Goal: Use online tool/utility: Use online tool/utility

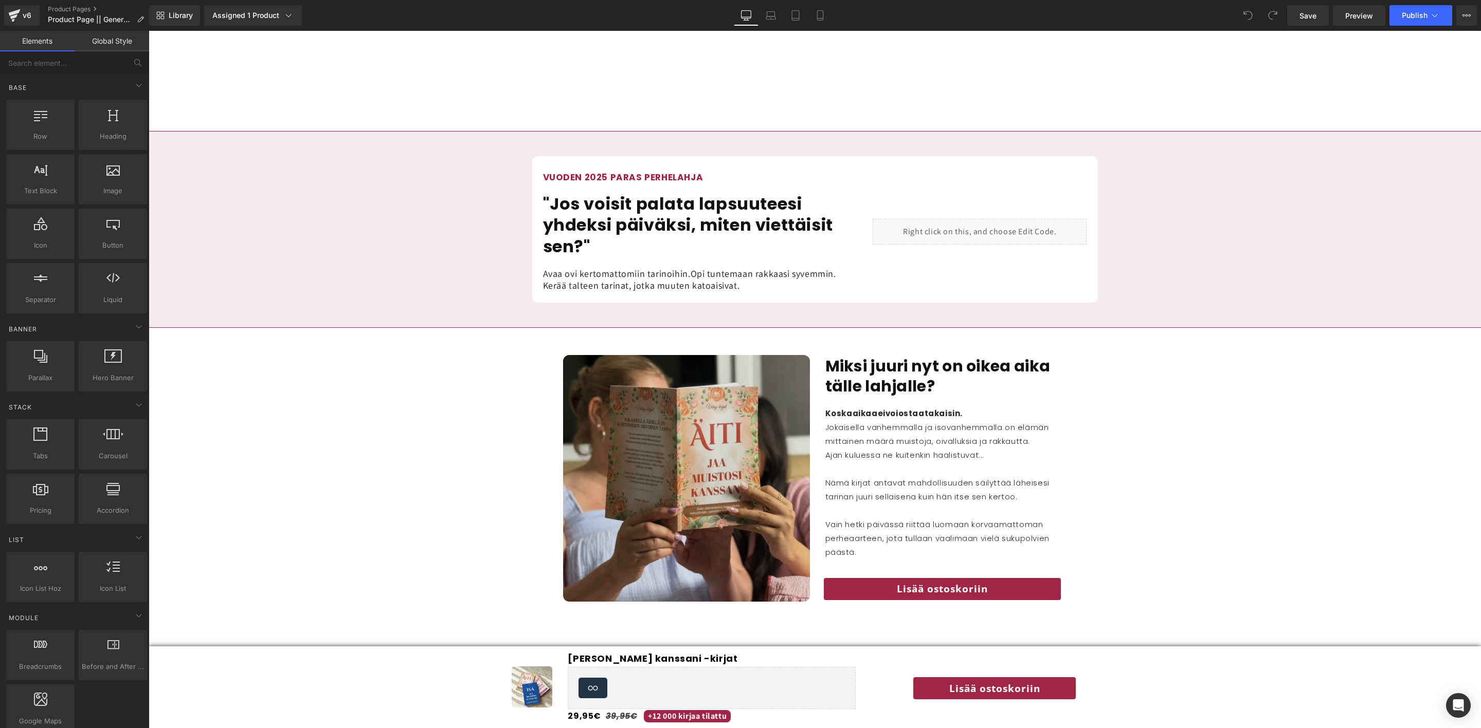
scroll to position [1311, 0]
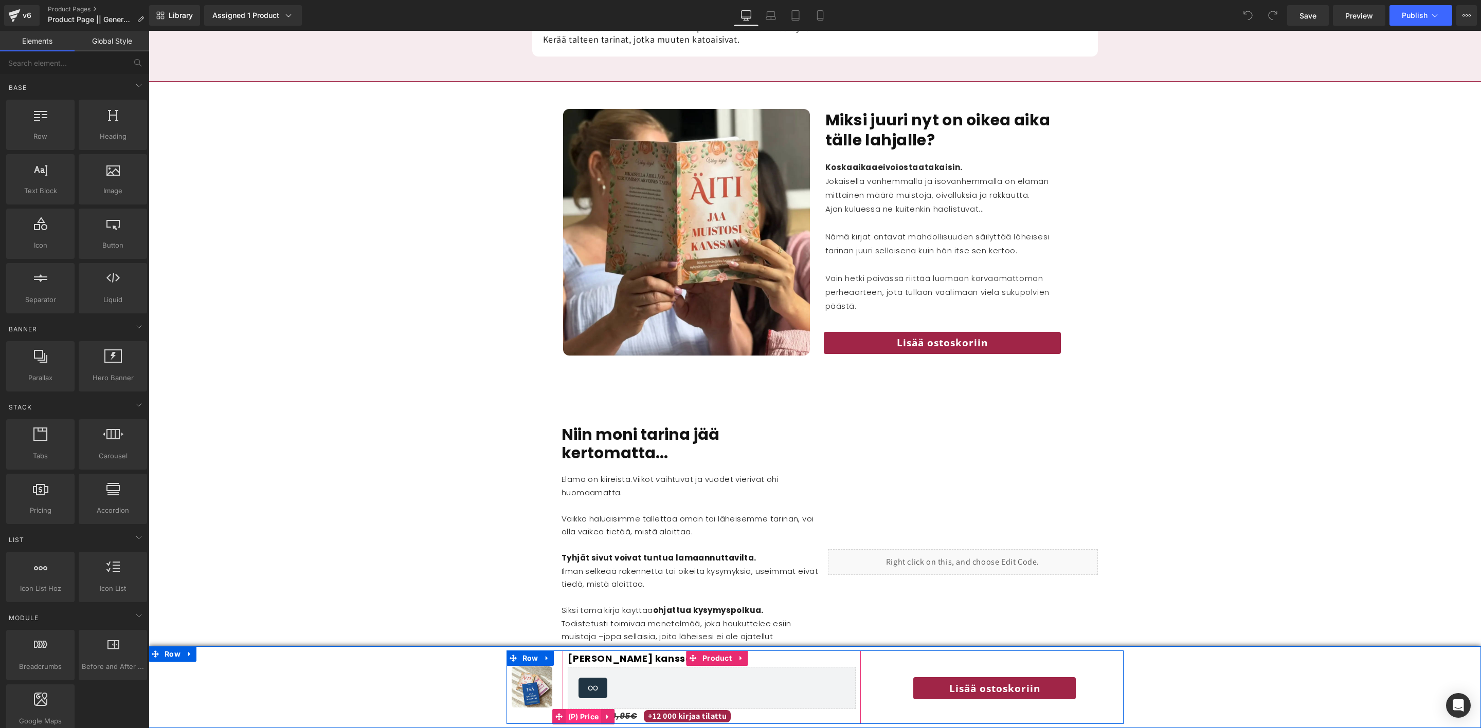
click at [583, 719] on span "(P) Price" at bounding box center [583, 716] width 36 height 15
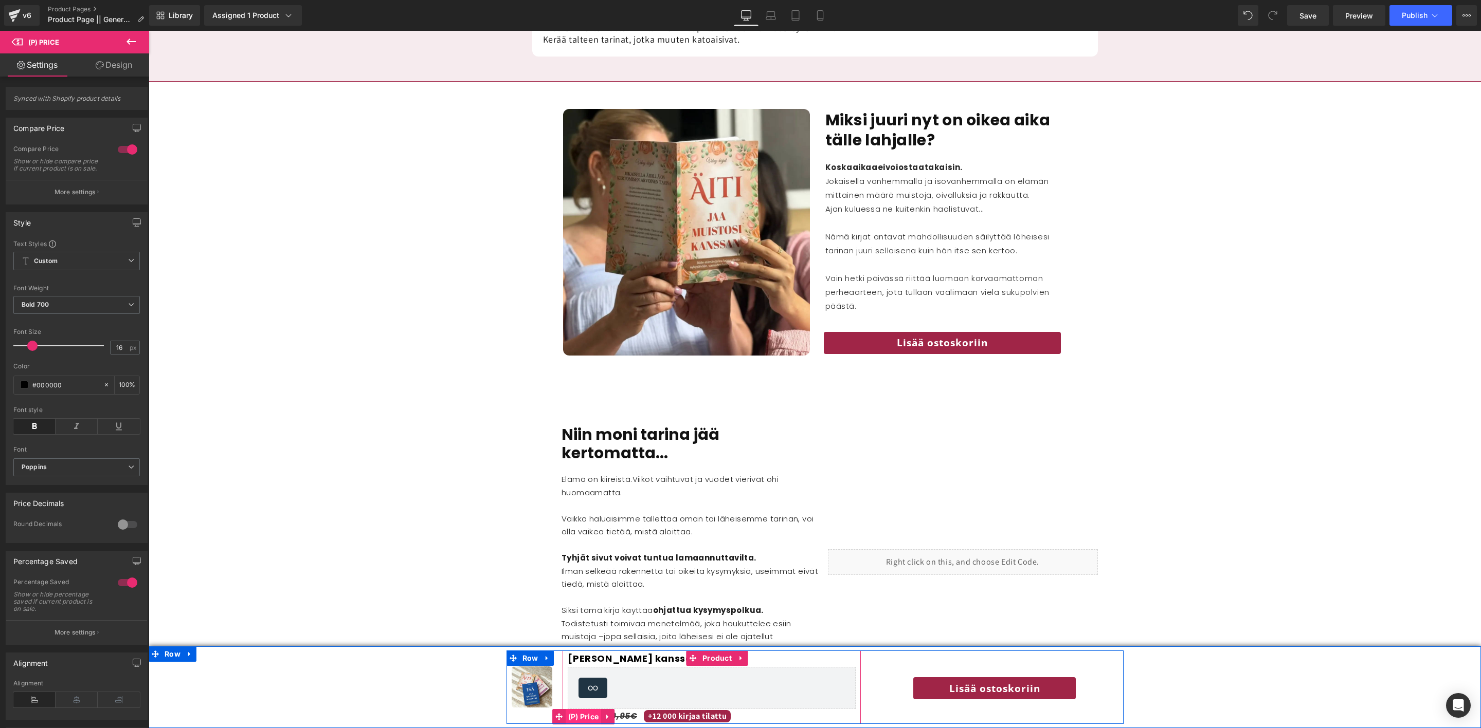
scroll to position [0, 0]
click at [627, 714] on span "39,95€" at bounding box center [622, 716] width 32 height 12
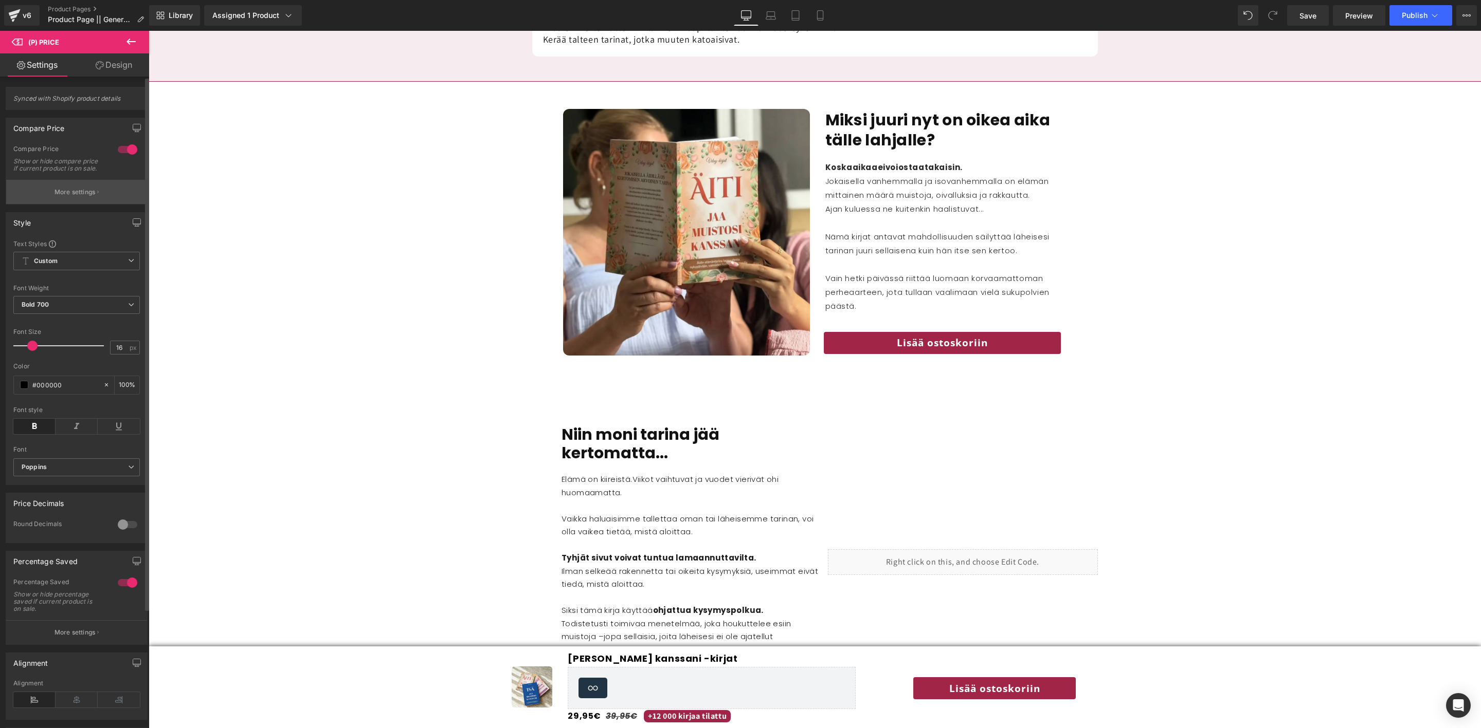
click at [88, 194] on button "More settings" at bounding box center [76, 192] width 141 height 24
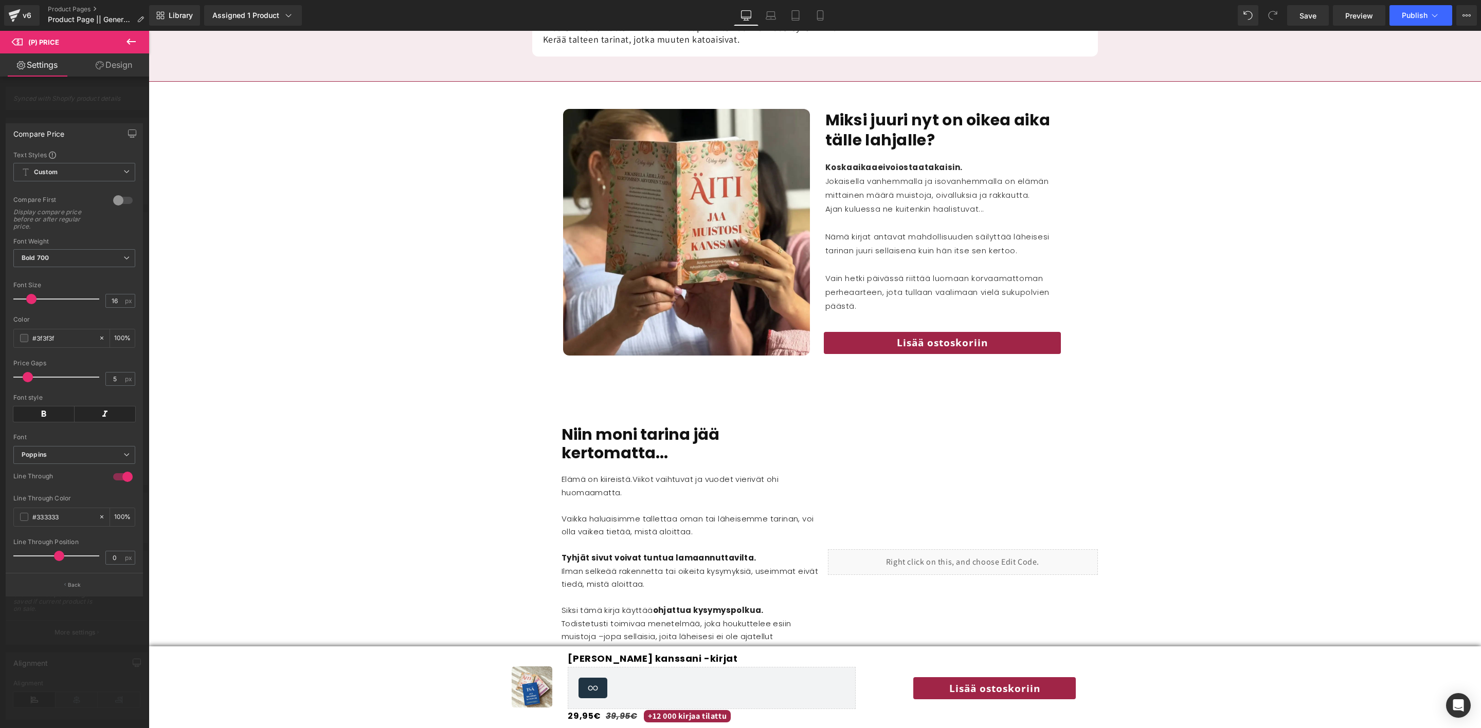
click at [579, 713] on body "Γ Ohita ja siirry sisältöön Ostoskorisi on tyhjä Jatka ostoksia Ostoskorisi 0 t…" at bounding box center [815, 706] width 1332 height 3972
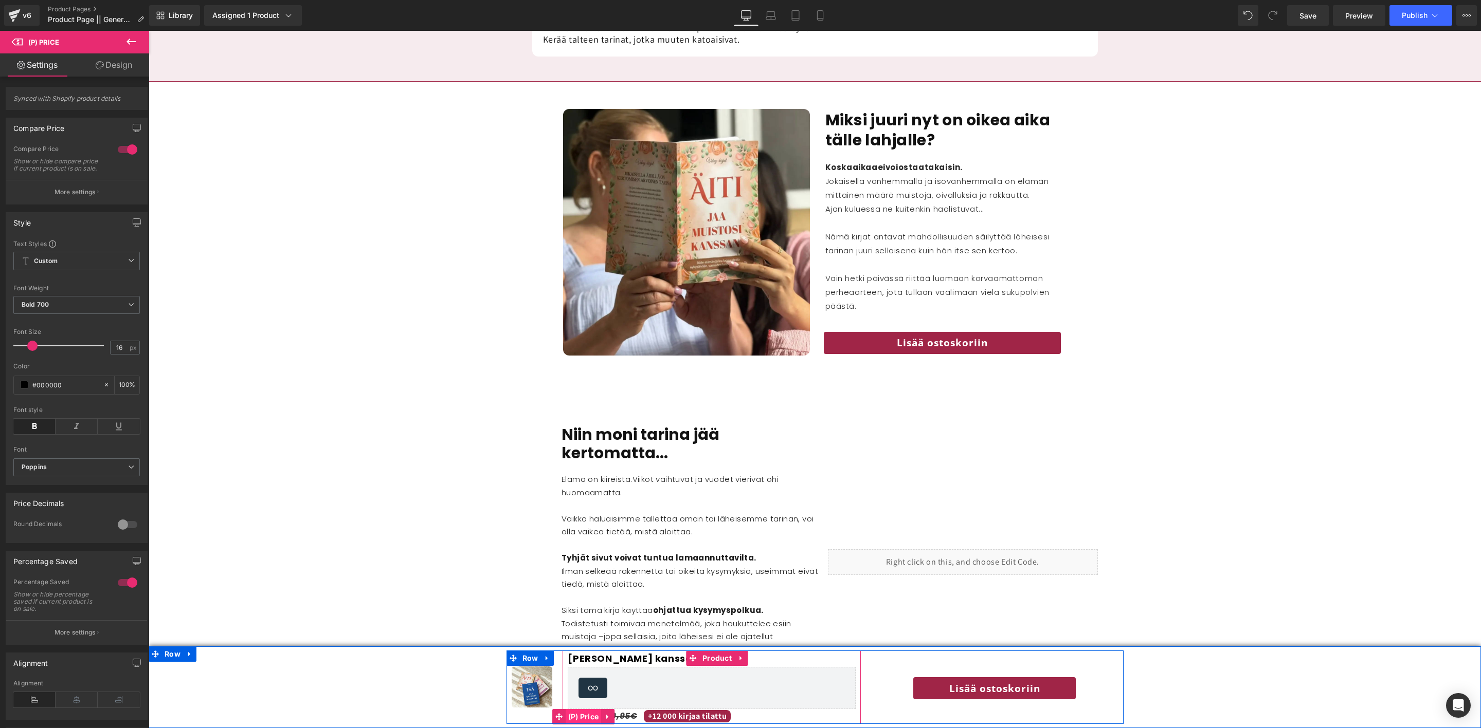
click at [579, 716] on span "(P) Price" at bounding box center [583, 716] width 36 height 15
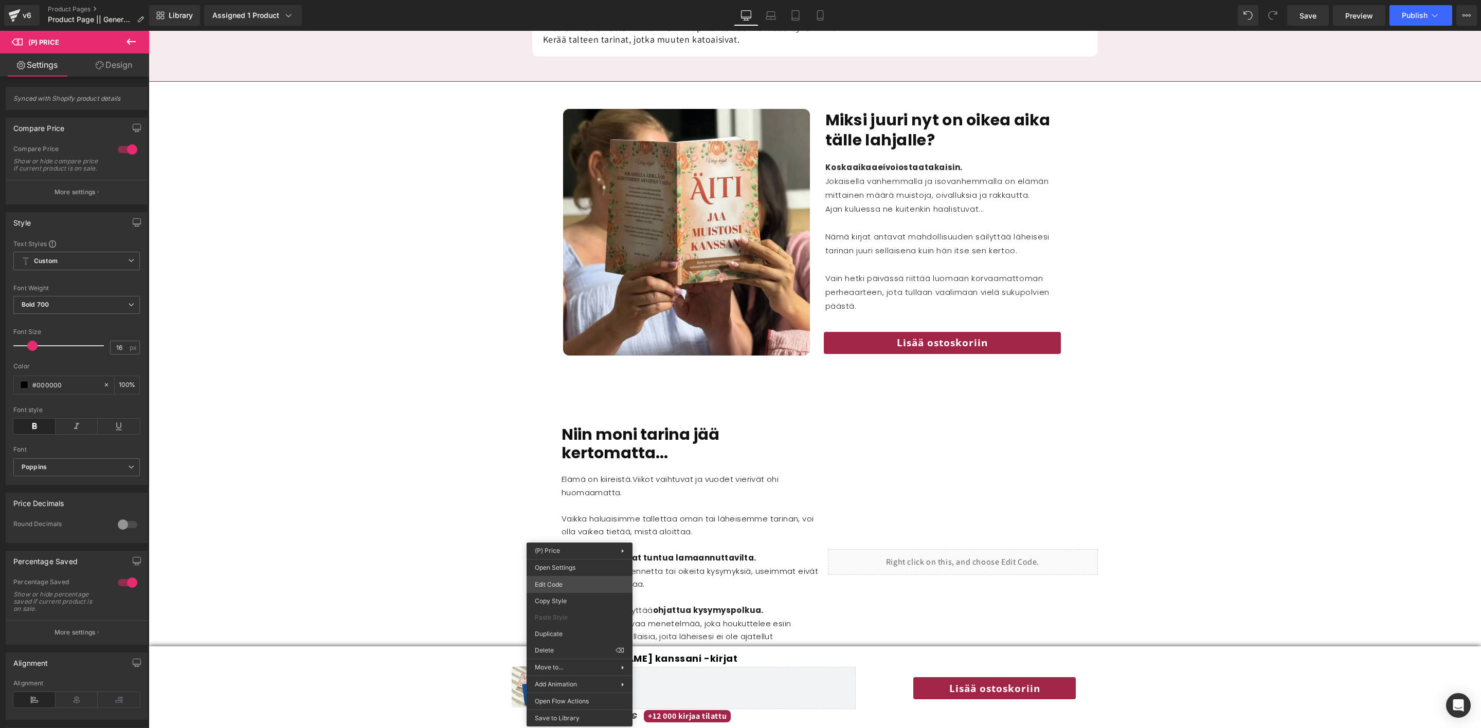
click at [563, 585] on body "(P) Price You are previewing how the will restyle your page. You can not edit E…" at bounding box center [740, 364] width 1481 height 728
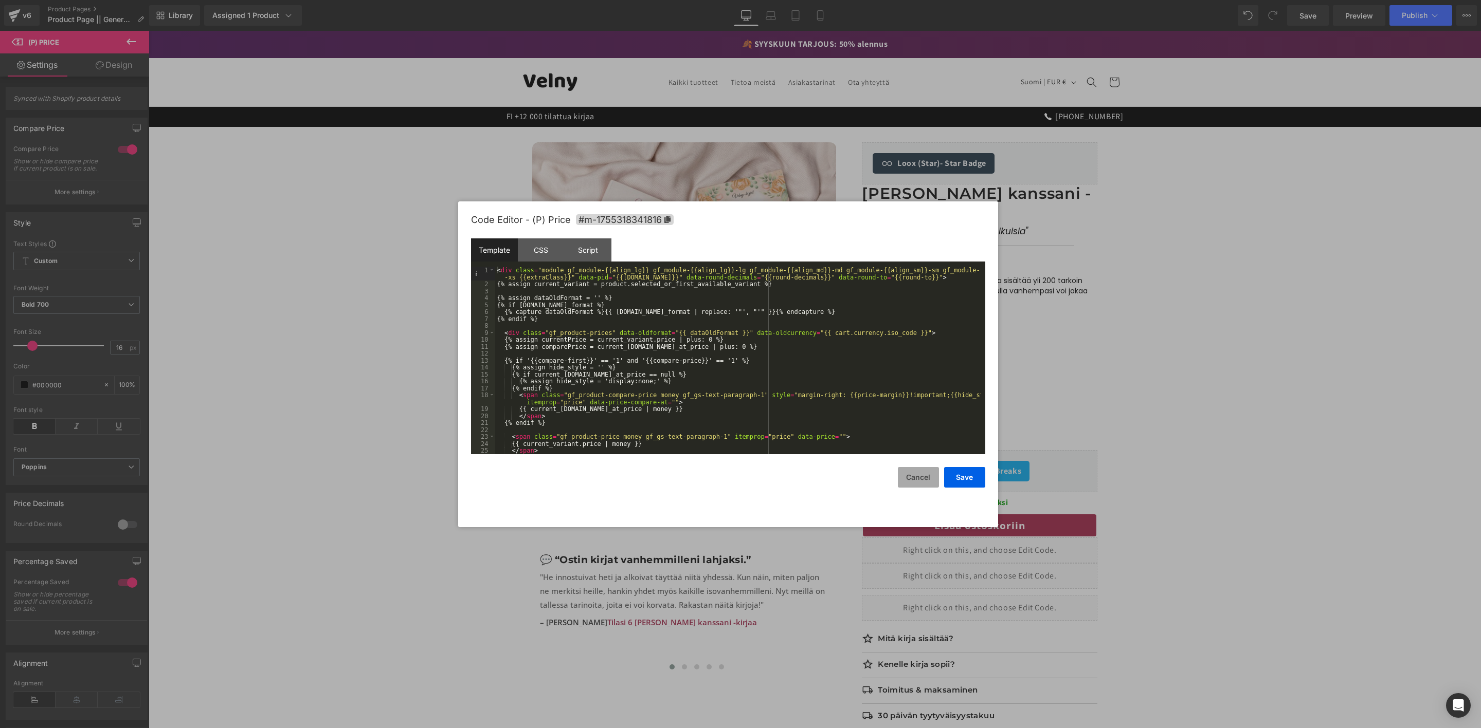
click at [928, 478] on button "Cancel" at bounding box center [918, 477] width 41 height 21
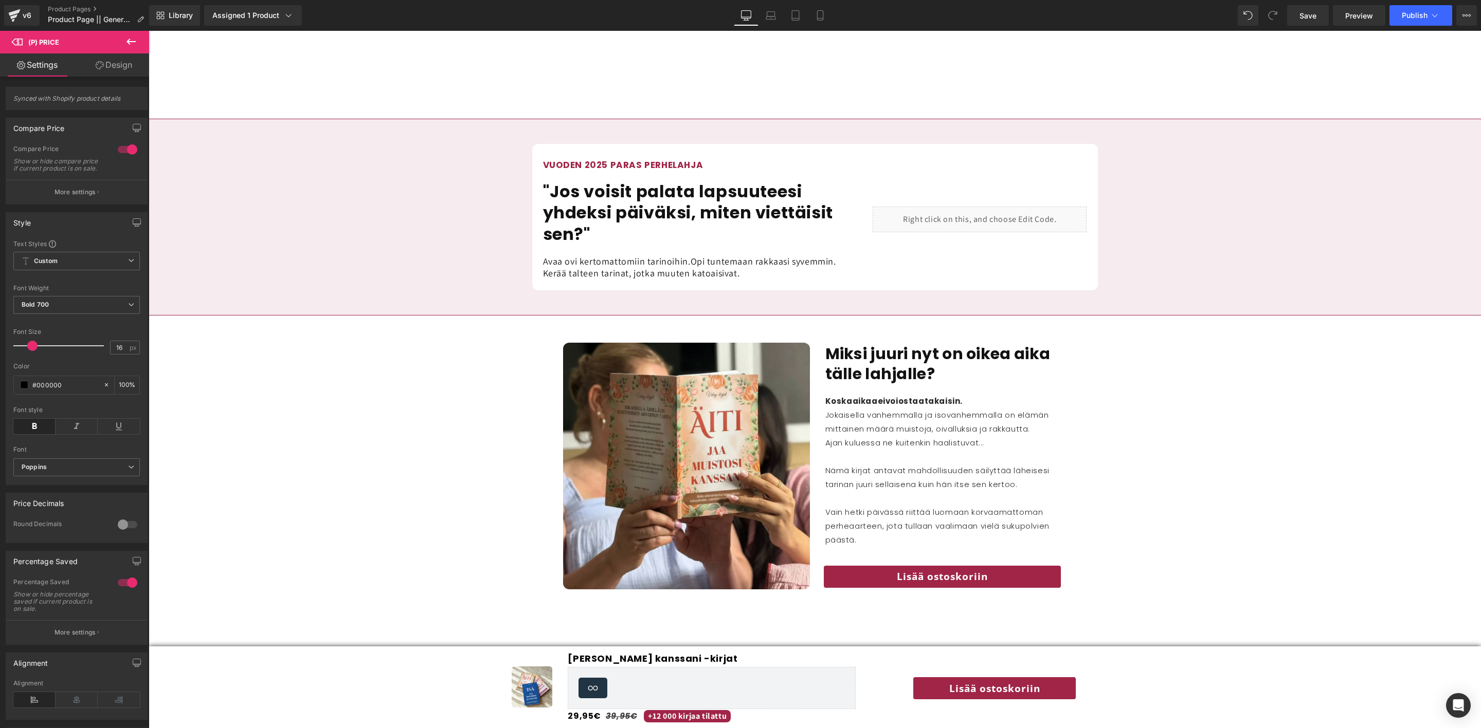
scroll to position [1311, 0]
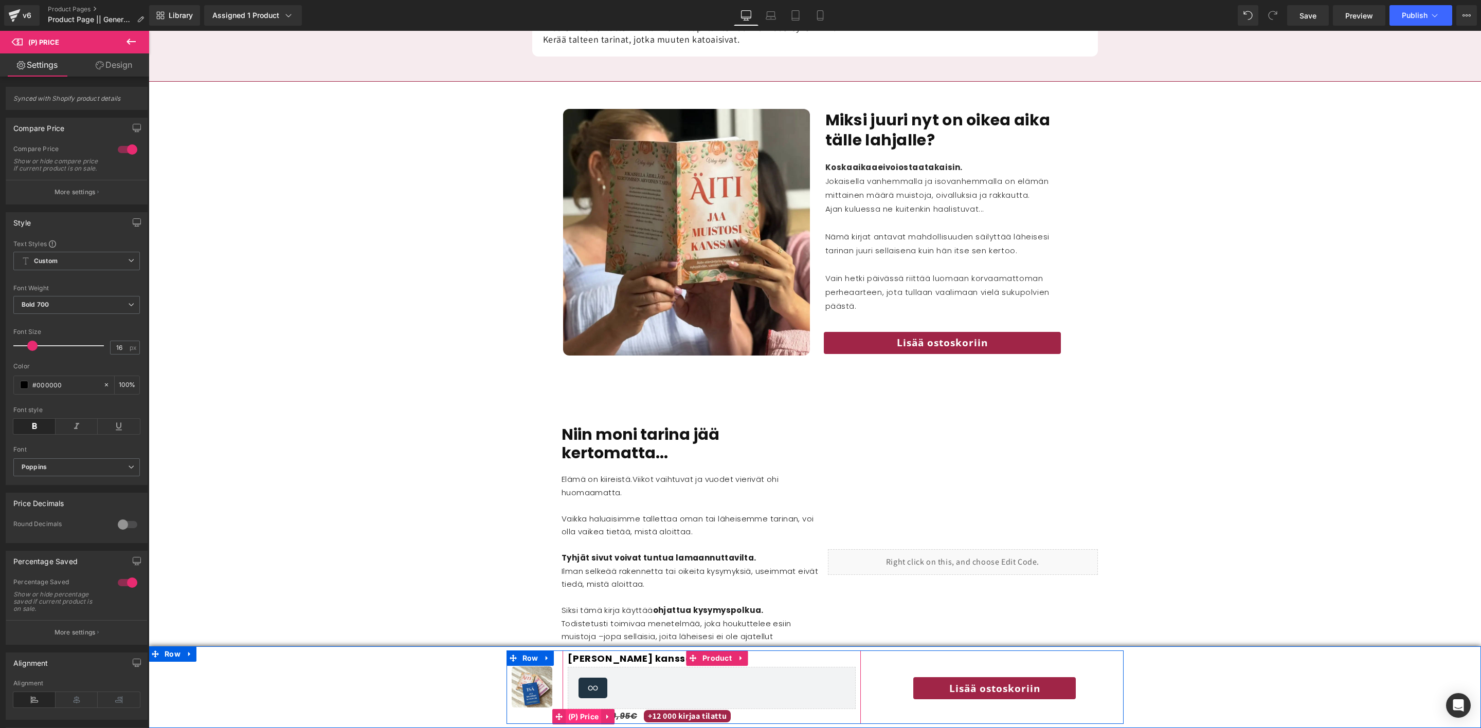
click at [579, 716] on span "(P) Price" at bounding box center [583, 716] width 36 height 15
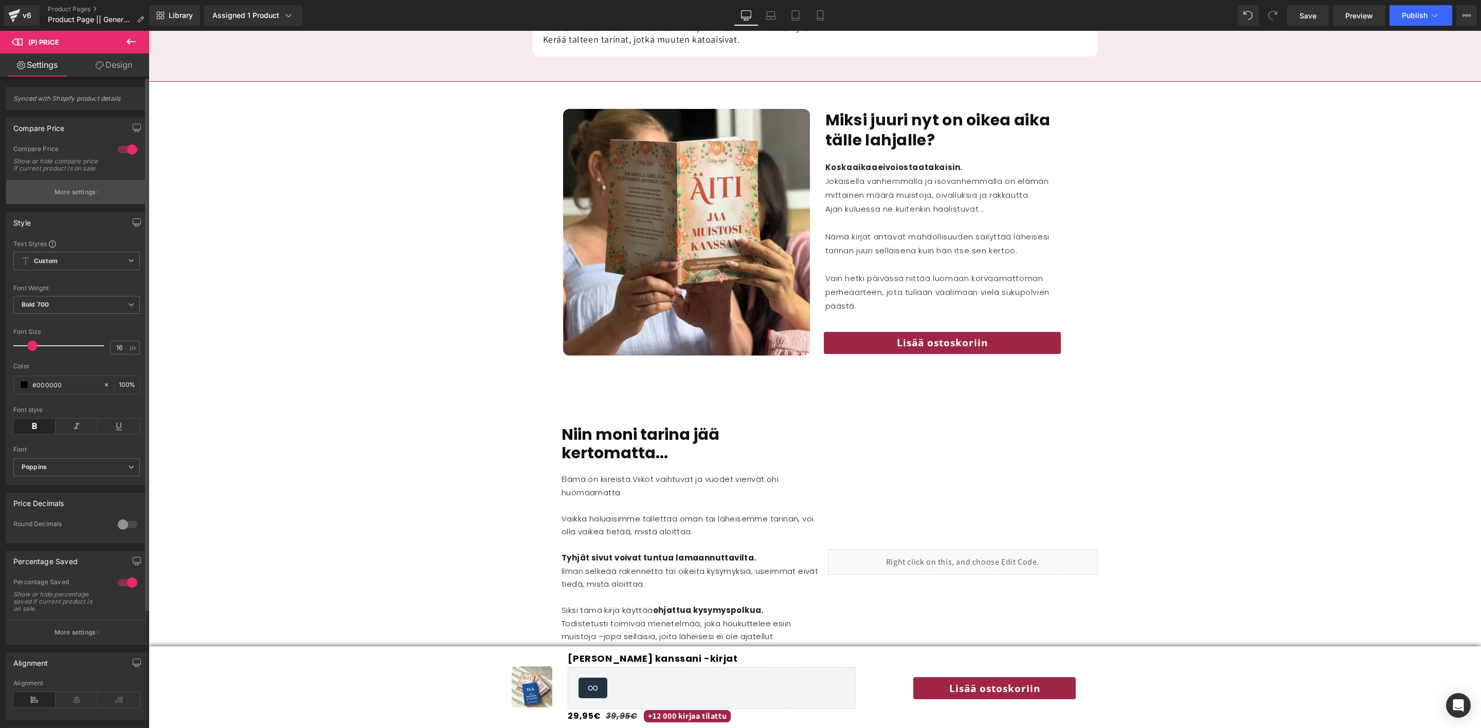
click at [99, 199] on button "More settings" at bounding box center [76, 192] width 141 height 24
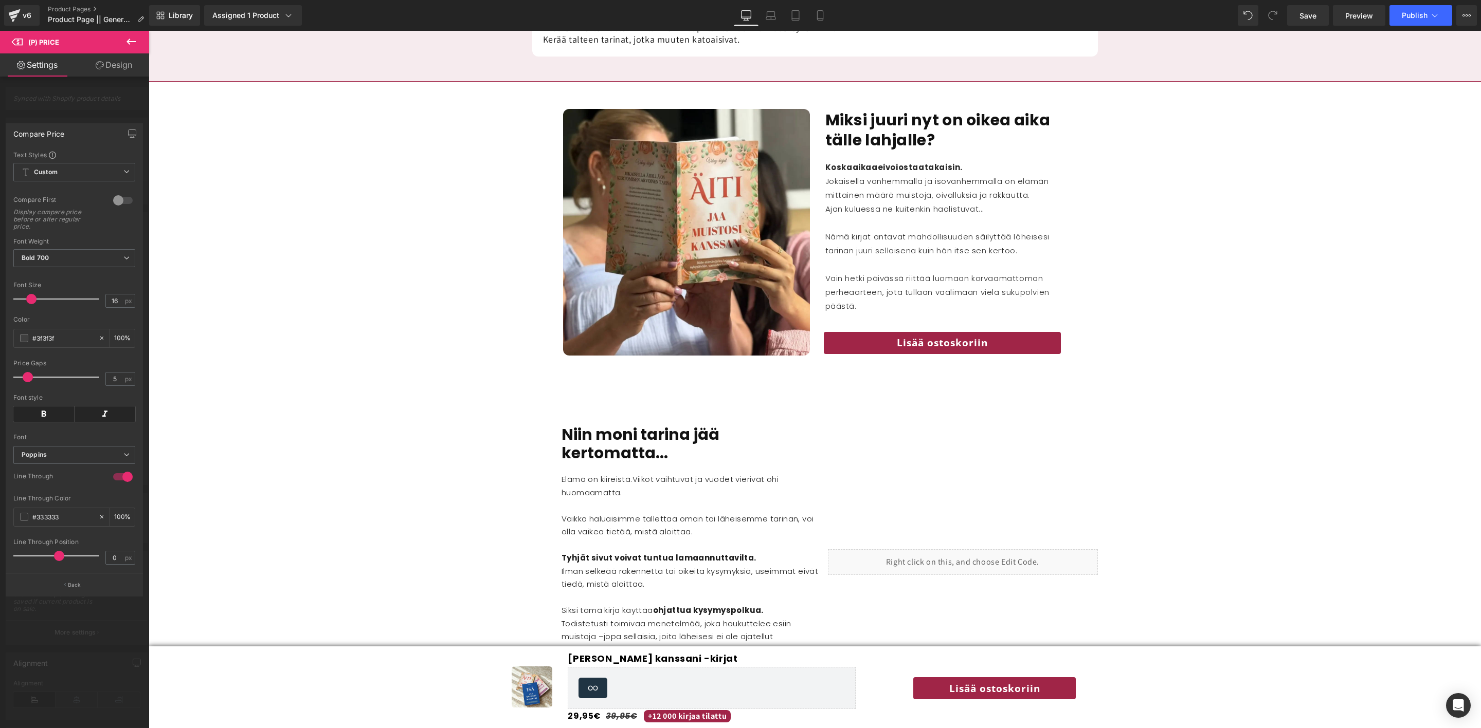
click at [81, 94] on div at bounding box center [74, 382] width 149 height 703
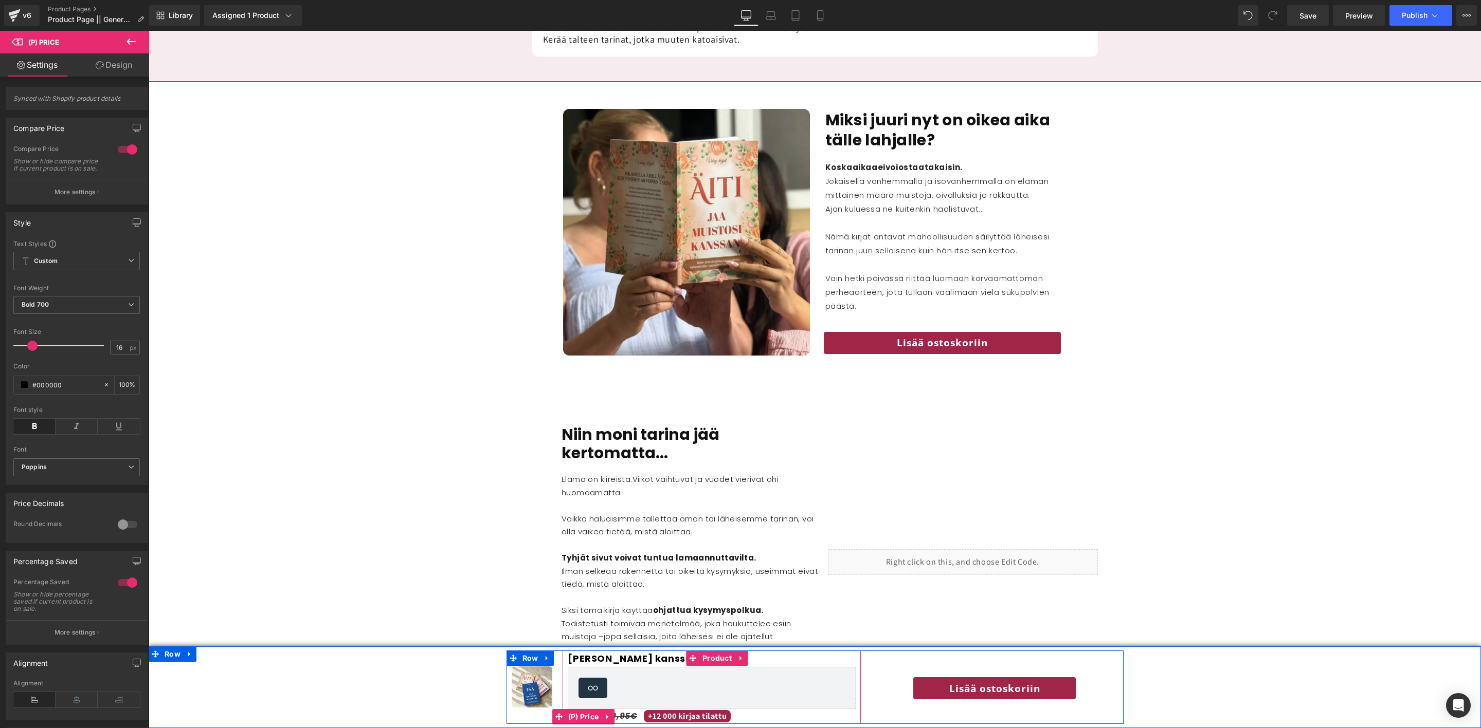
click at [607, 717] on icon at bounding box center [607, 717] width 2 height 5
click at [630, 714] on icon at bounding box center [627, 717] width 7 height 8
click at [582, 719] on span "(P) Price" at bounding box center [583, 717] width 36 height 15
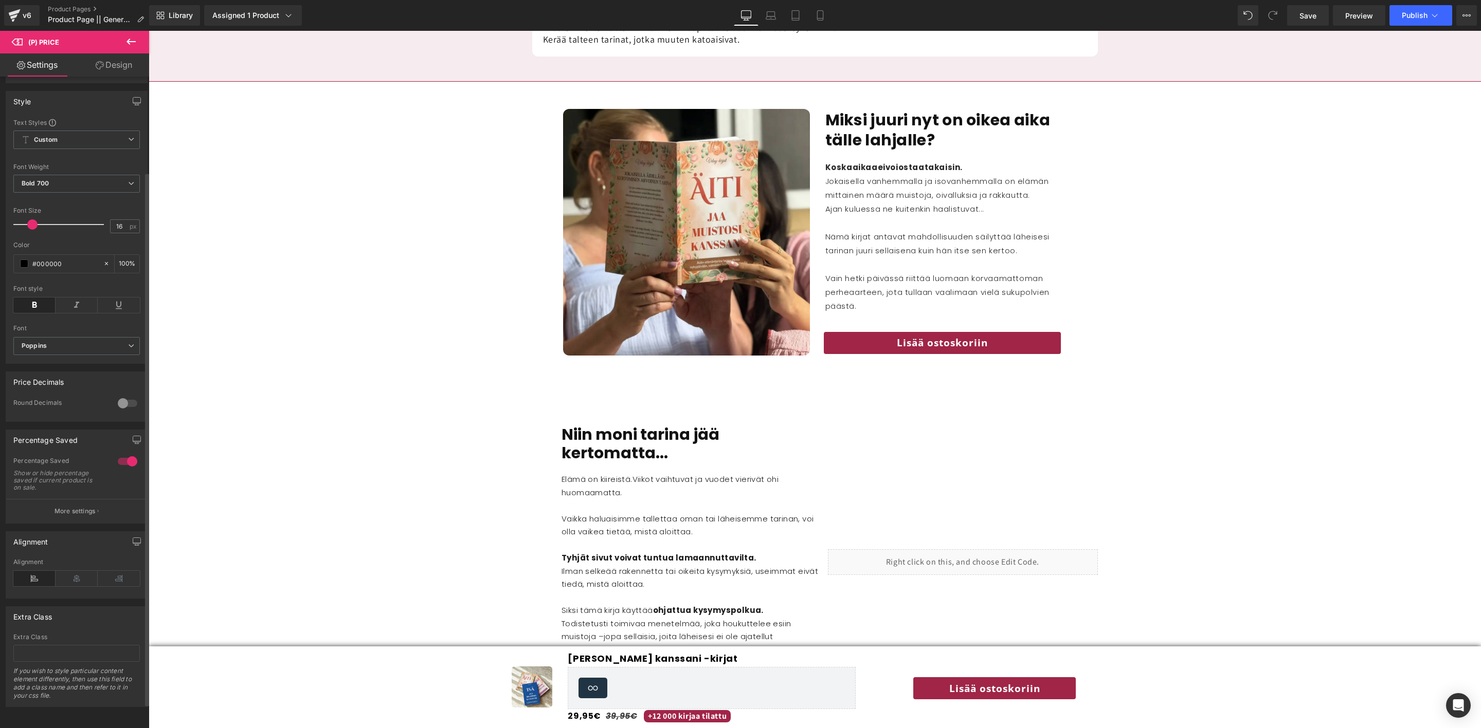
scroll to position [145, 0]
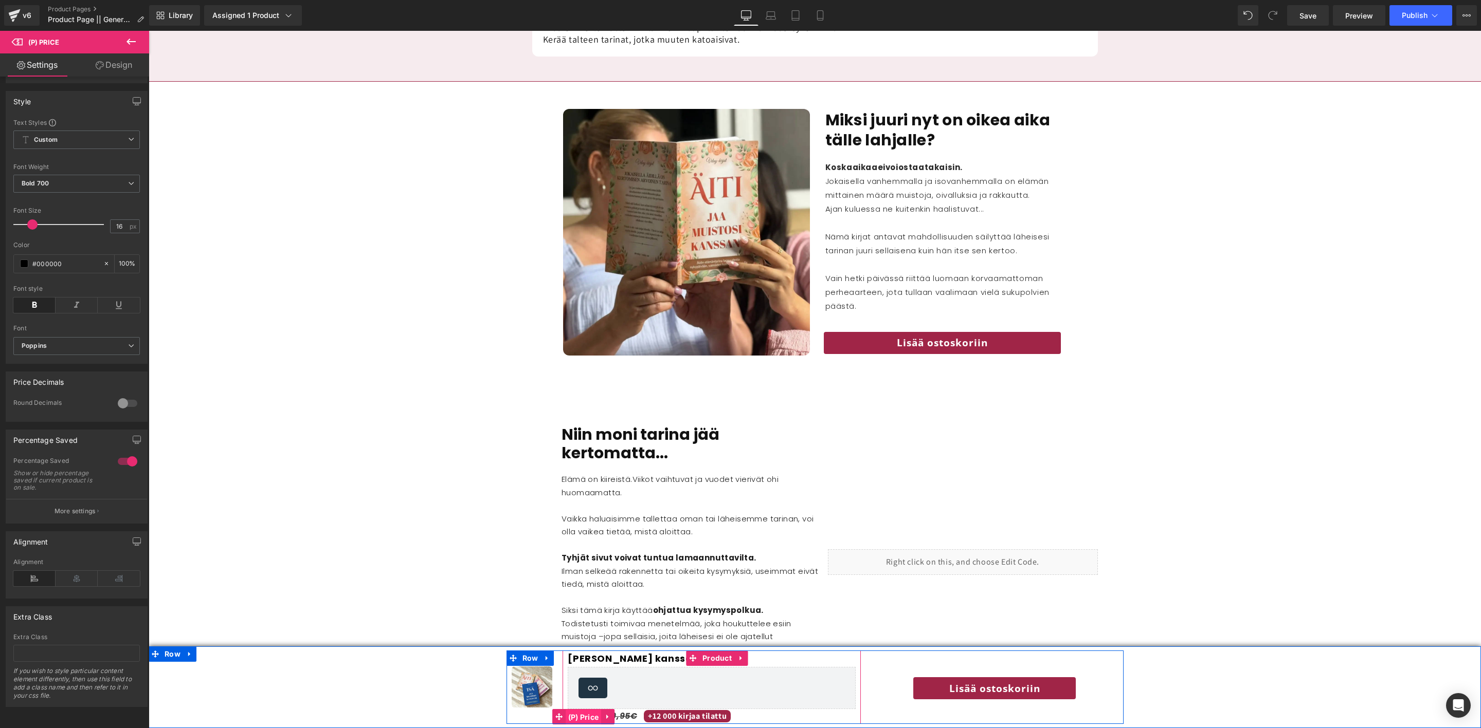
click at [575, 716] on span "(P) Price" at bounding box center [583, 717] width 36 height 15
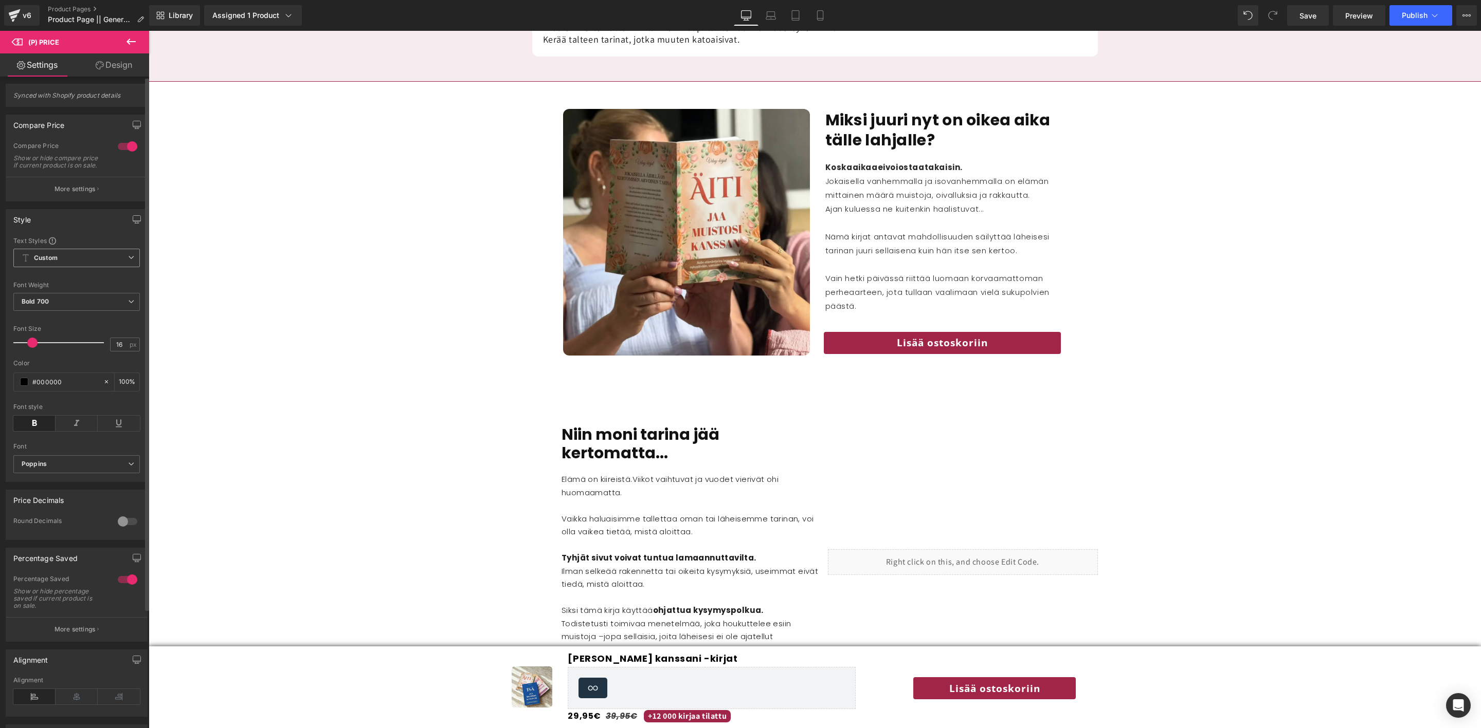
scroll to position [0, 0]
click at [124, 150] on div at bounding box center [127, 149] width 25 height 16
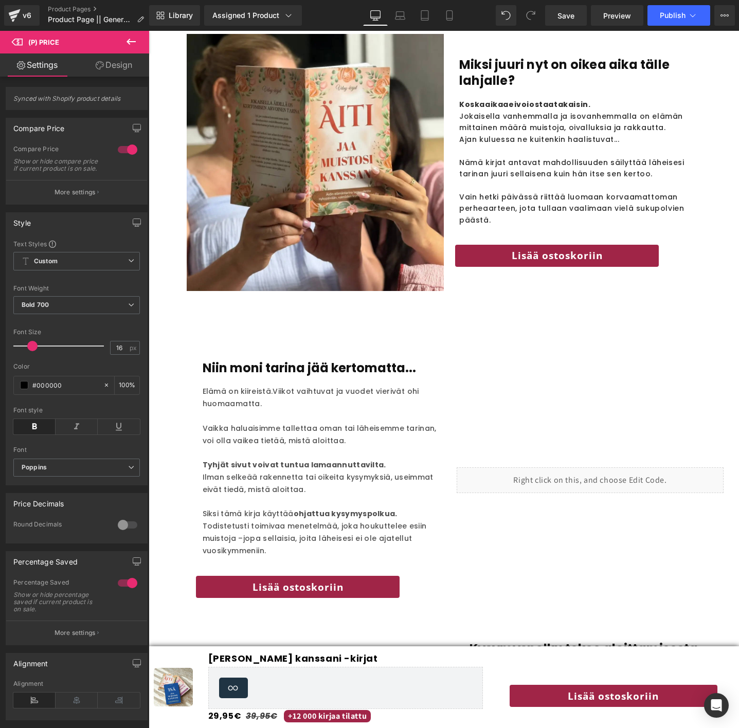
scroll to position [1236, 0]
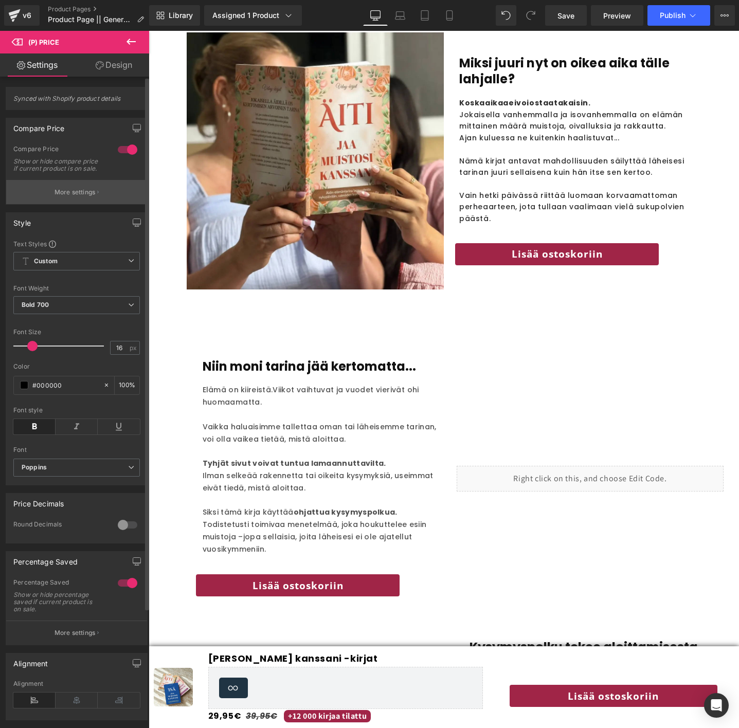
click at [88, 197] on p "More settings" at bounding box center [74, 192] width 41 height 9
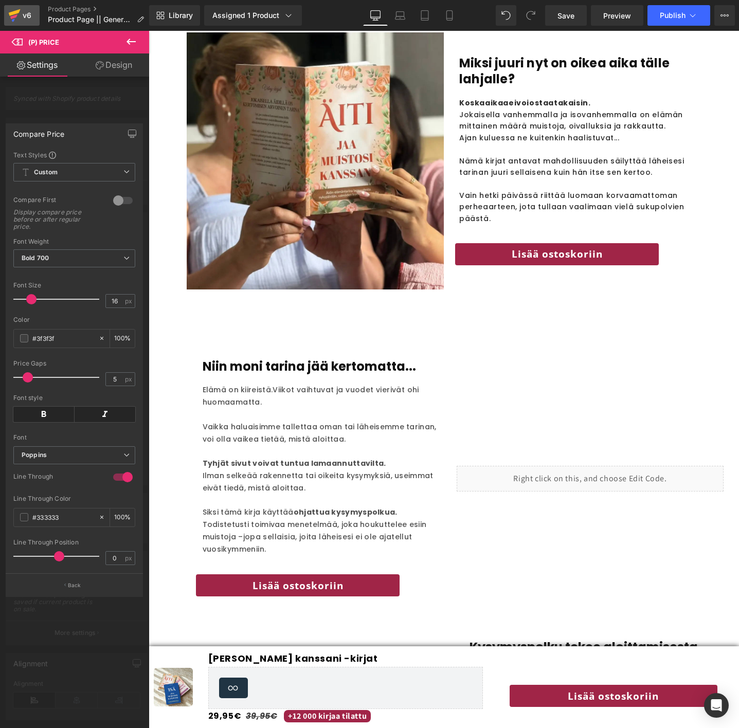
click at [14, 17] on icon at bounding box center [13, 16] width 7 height 5
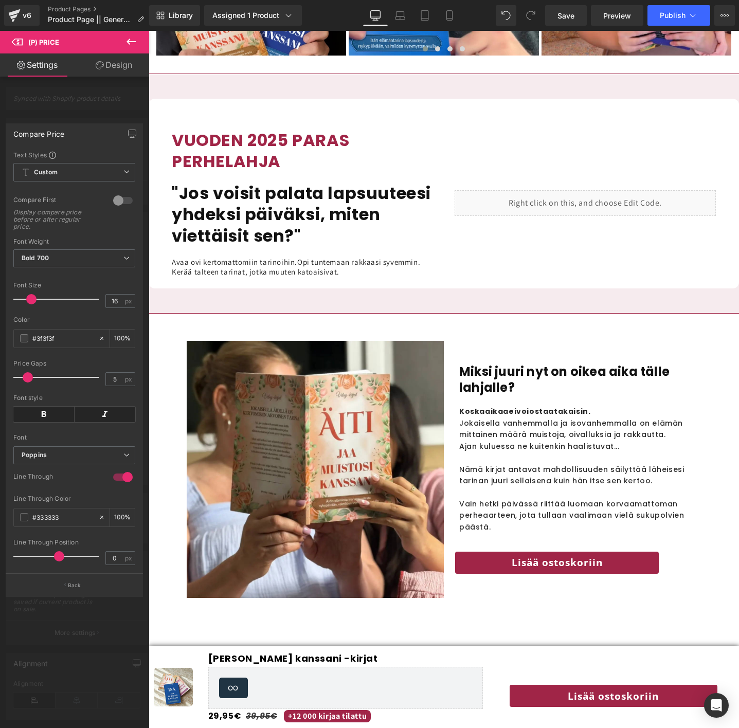
scroll to position [542, 0]
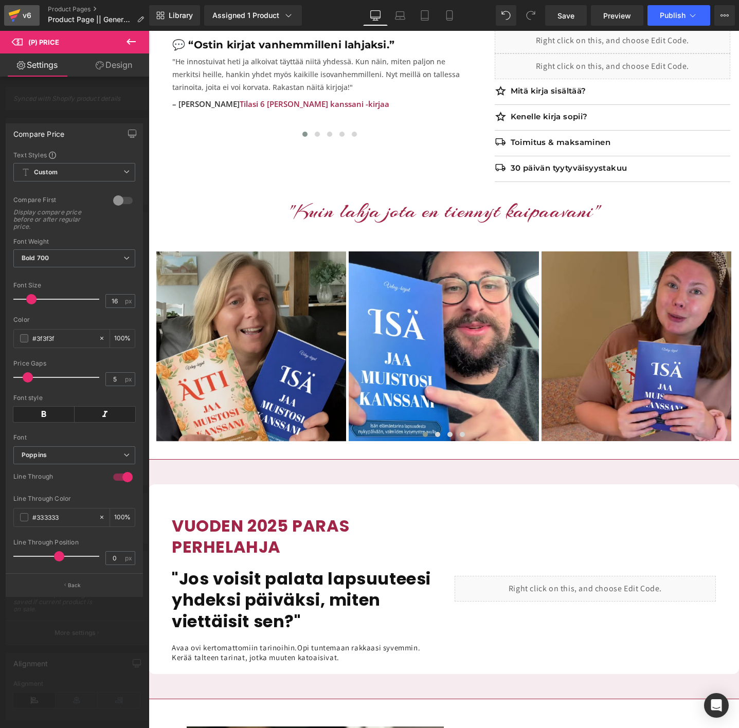
click at [22, 7] on link "v6" at bounding box center [21, 15] width 35 height 21
